Goal: Transaction & Acquisition: Obtain resource

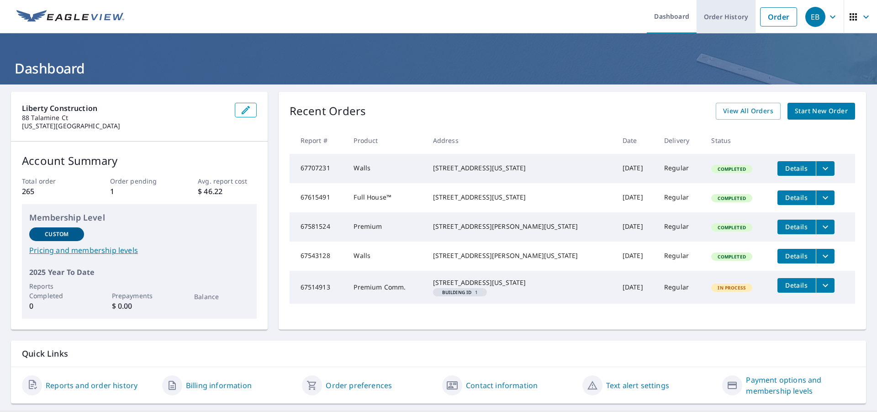
click at [723, 10] on link "Order History" at bounding box center [725, 16] width 59 height 33
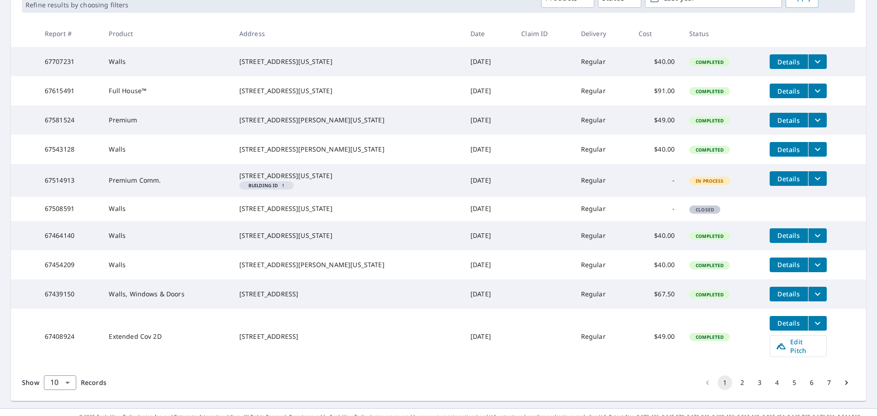
scroll to position [208, 0]
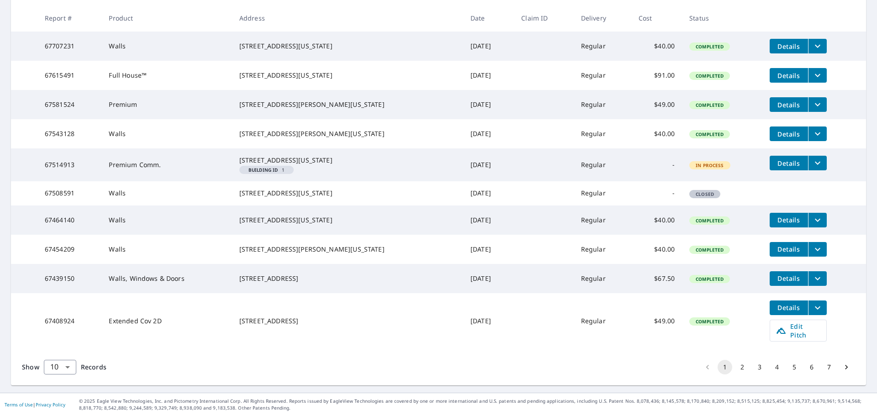
click at [843, 370] on icon "Go to next page" at bounding box center [846, 367] width 9 height 9
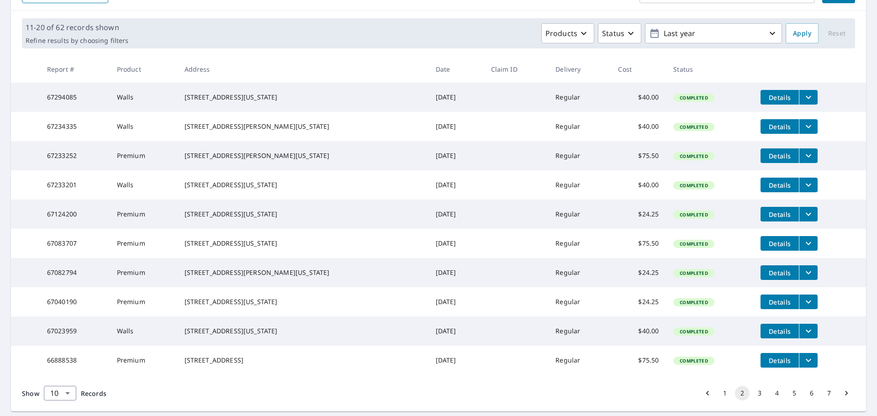
scroll to position [182, 0]
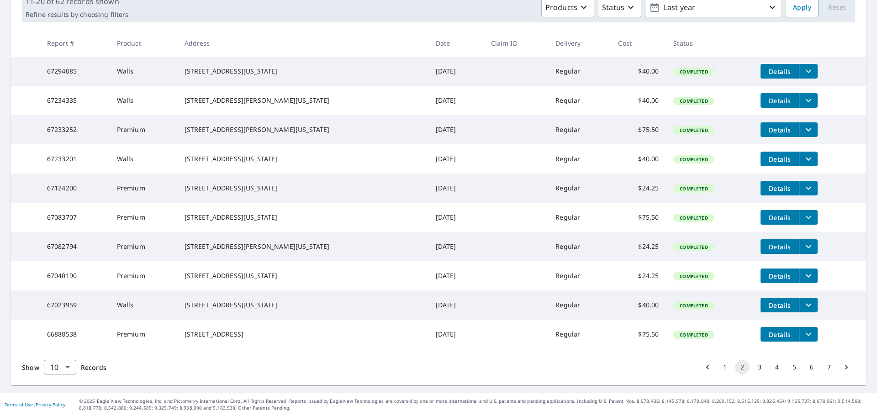
click at [842, 368] on icon "Go to next page" at bounding box center [846, 367] width 9 height 9
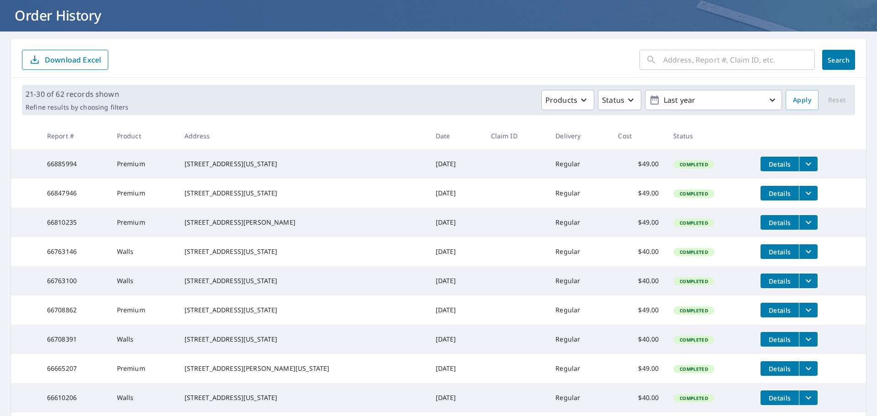
scroll to position [182, 0]
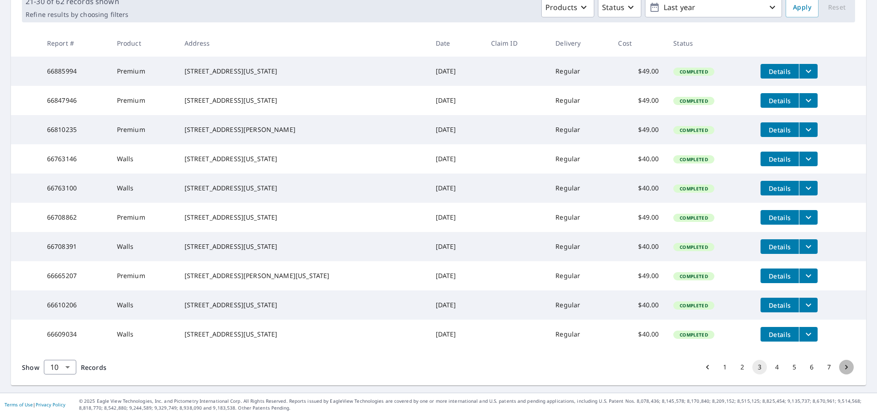
click at [842, 370] on icon "Go to next page" at bounding box center [846, 367] width 9 height 9
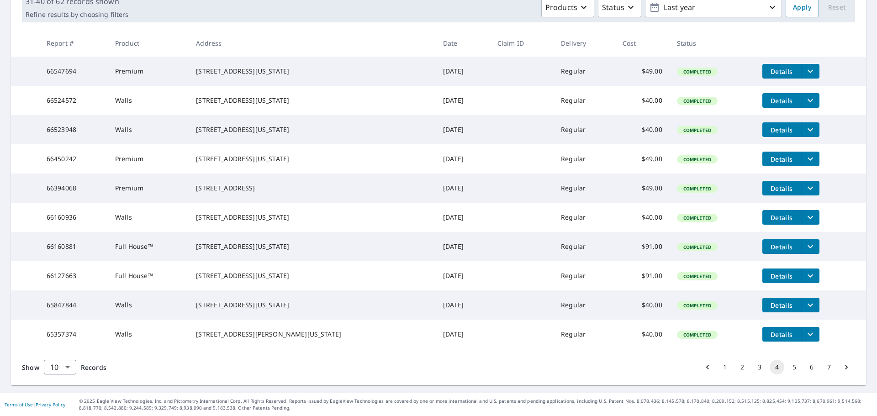
scroll to position [137, 0]
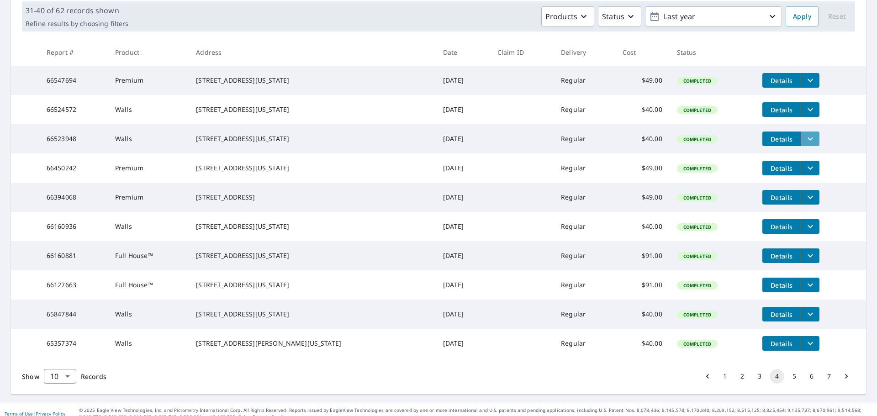
click at [805, 144] on icon "filesDropdownBtn-66523948" at bounding box center [810, 138] width 11 height 11
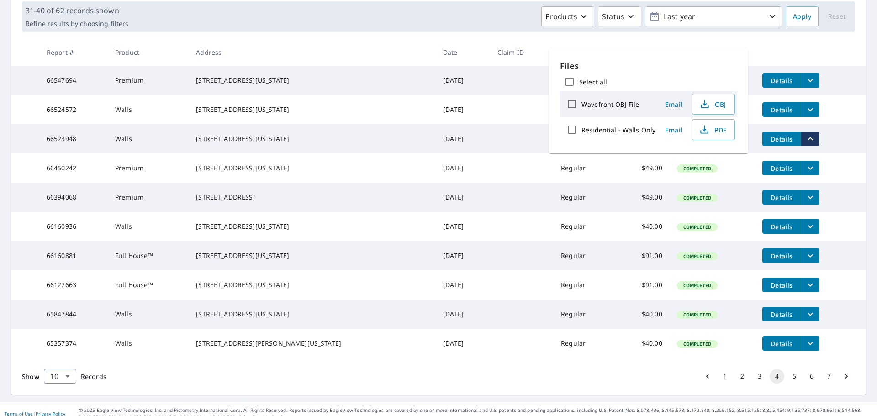
click at [206, 145] on td "[STREET_ADDRESS][US_STATE]" at bounding box center [312, 138] width 247 height 29
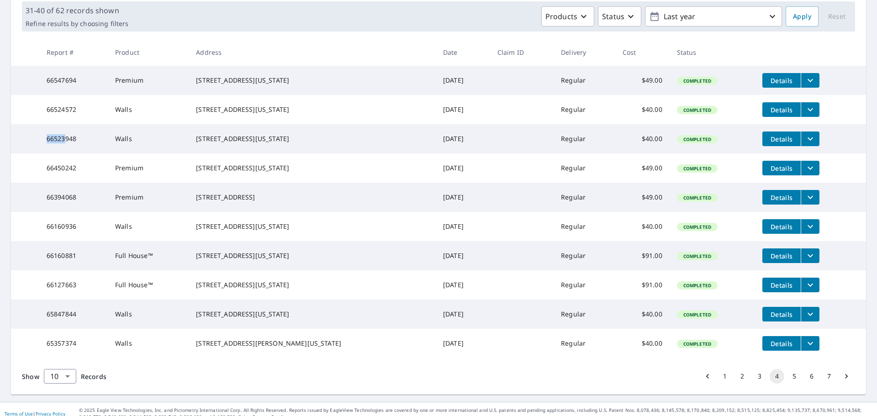
drag, startPoint x: 44, startPoint y: 147, endPoint x: 346, endPoint y: 107, distance: 304.0
click at [184, 131] on tbody "66547694 Premium [STREET_ADDRESS][US_STATE] [DATE] Regular $49.00 Completed Det…" at bounding box center [438, 212] width 855 height 292
click at [772, 143] on span "Details" at bounding box center [781, 139] width 27 height 9
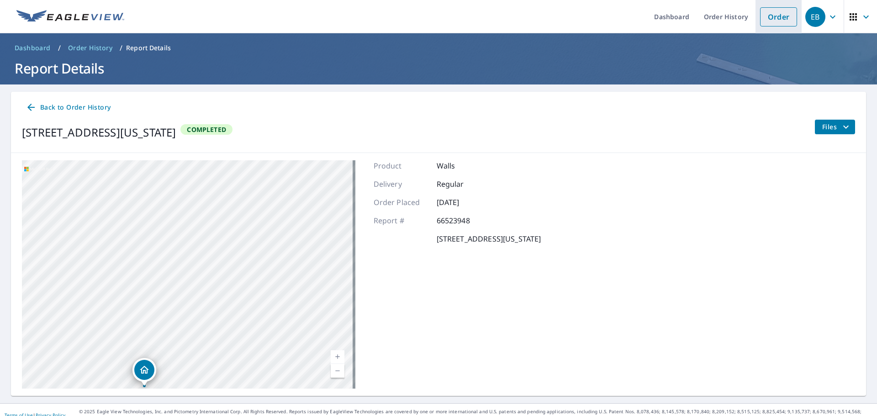
click at [768, 14] on link "Order" at bounding box center [778, 16] width 37 height 19
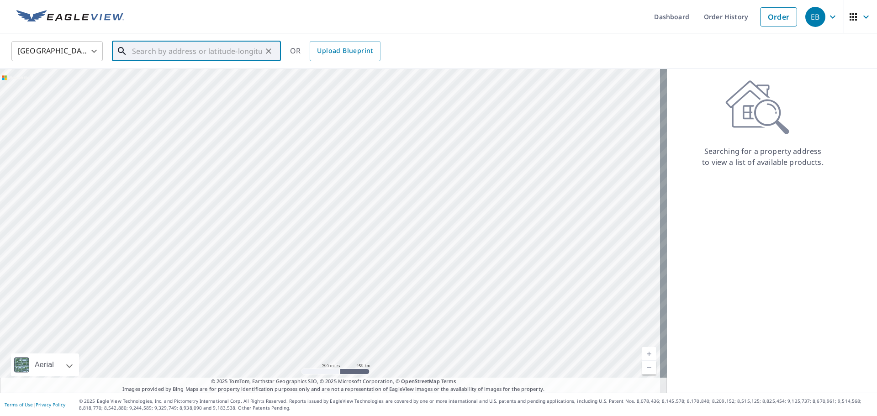
click at [231, 46] on input "text" at bounding box center [197, 51] width 130 height 26
click at [184, 80] on span "[STREET_ADDRESS]" at bounding box center [201, 77] width 143 height 11
type input "[STREET_ADDRESS][US_STATE]"
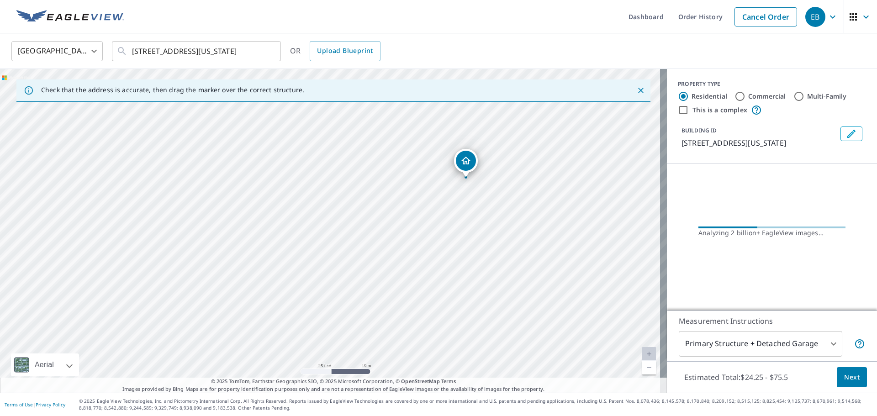
drag, startPoint x: 502, startPoint y: 213, endPoint x: 465, endPoint y: 226, distance: 38.7
click at [465, 226] on div "[STREET_ADDRESS][US_STATE]" at bounding box center [333, 231] width 667 height 324
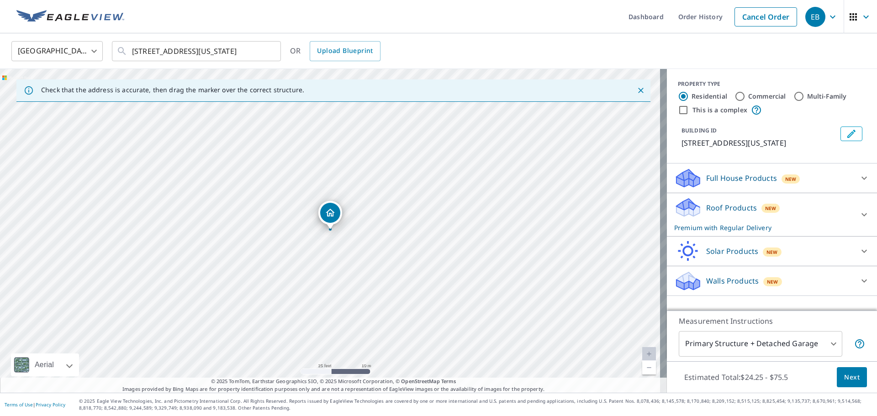
click at [712, 213] on p "Roof Products" at bounding box center [731, 207] width 51 height 11
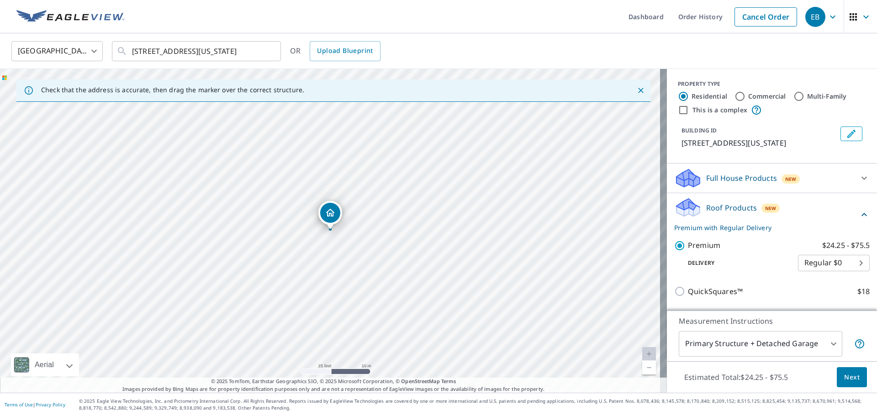
click at [712, 213] on p "Roof Products" at bounding box center [731, 207] width 51 height 11
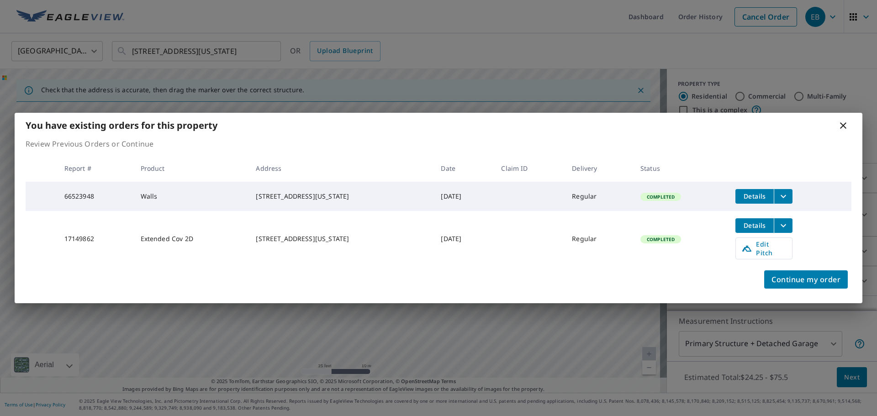
drag, startPoint x: 751, startPoint y: 234, endPoint x: 715, endPoint y: 249, distance: 38.9
click at [715, 249] on tr "17149862 Extended Cov 2D [STREET_ADDRESS][US_STATE] [DATE] Regular Completed De…" at bounding box center [439, 239] width 826 height 56
click at [787, 230] on icon "filesDropdownBtn-17149862" at bounding box center [783, 225] width 11 height 11
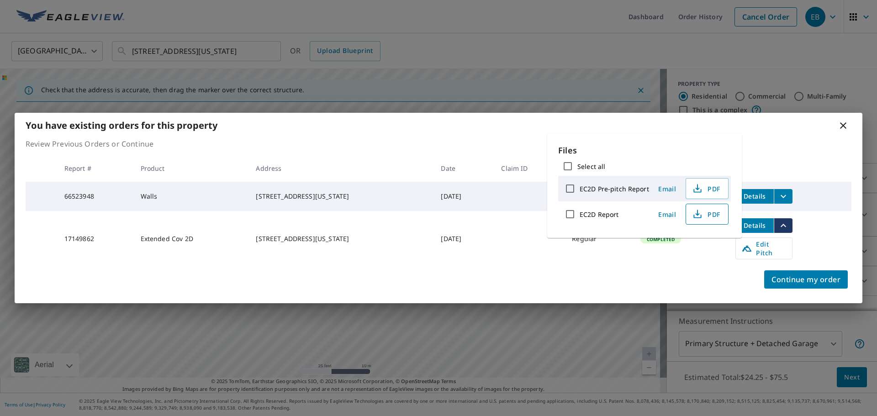
click at [711, 216] on span "PDF" at bounding box center [705, 214] width 29 height 11
click at [844, 130] on icon at bounding box center [843, 125] width 11 height 11
